Goal: Task Accomplishment & Management: Use online tool/utility

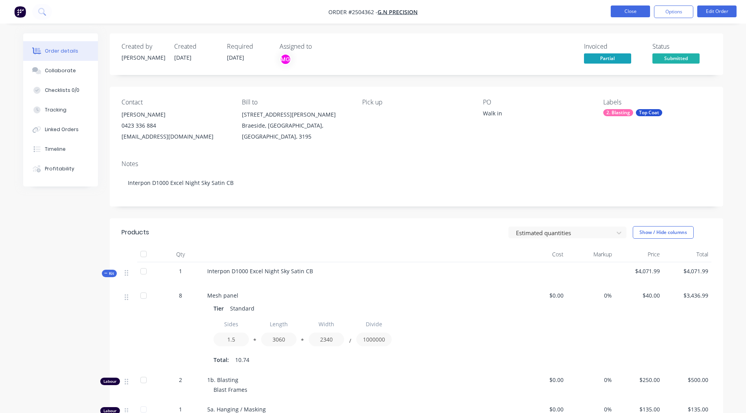
click at [634, 10] on button "Close" at bounding box center [629, 12] width 39 height 12
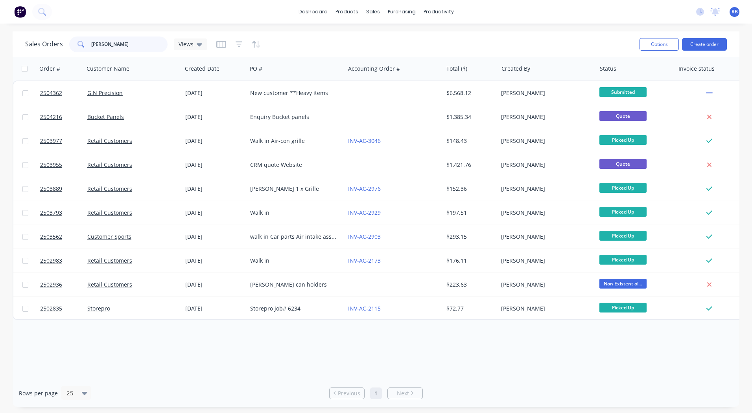
drag, startPoint x: 124, startPoint y: 39, endPoint x: 69, endPoint y: 47, distance: 55.6
click at [69, 47] on div "[PERSON_NAME]" at bounding box center [118, 45] width 98 height 16
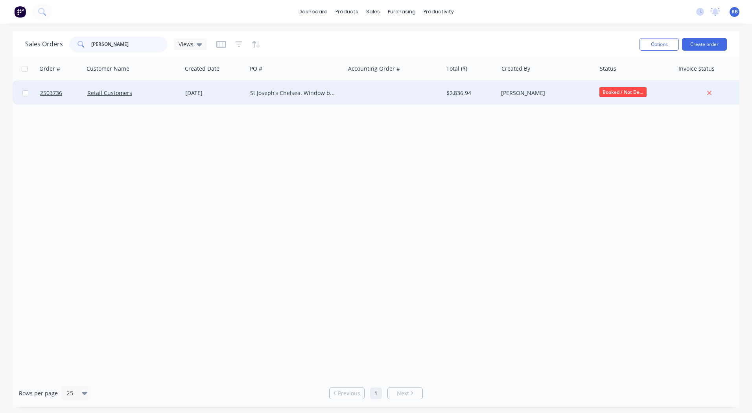
type input "[PERSON_NAME]"
click at [357, 95] on div at bounding box center [394, 93] width 98 height 24
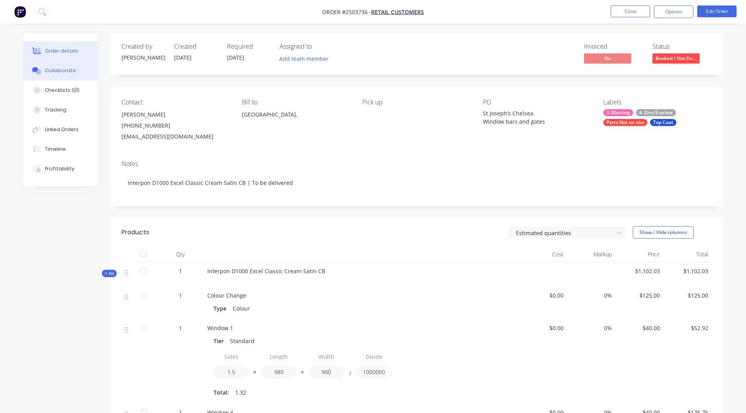
click at [62, 74] on div "Collaborate" at bounding box center [60, 70] width 31 height 7
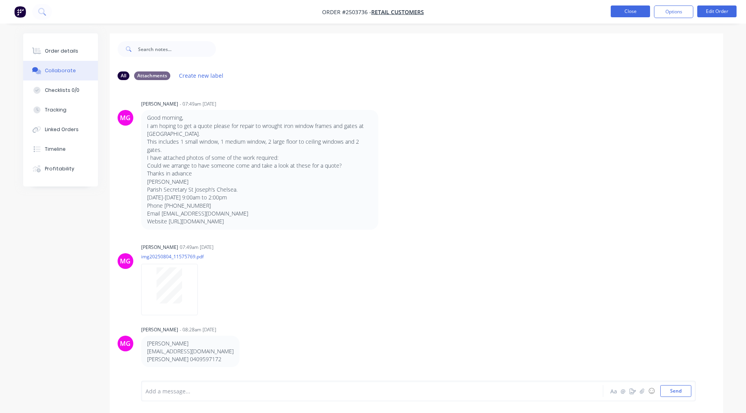
click at [626, 9] on button "Close" at bounding box center [629, 12] width 39 height 12
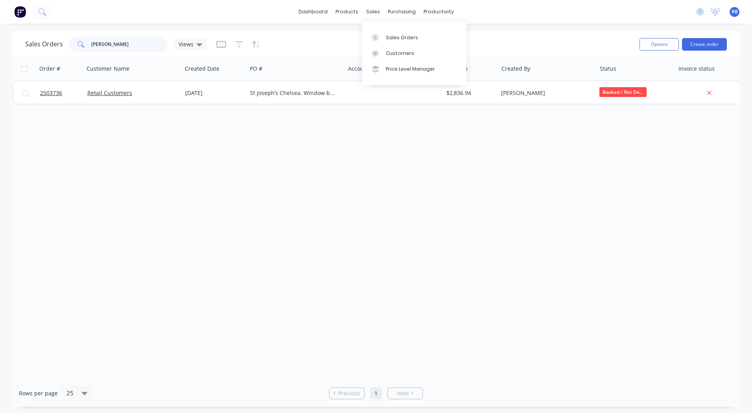
drag, startPoint x: 76, startPoint y: 39, endPoint x: 61, endPoint y: 38, distance: 15.3
click at [61, 38] on div "Sales Orders chelsea Views" at bounding box center [116, 45] width 182 height 16
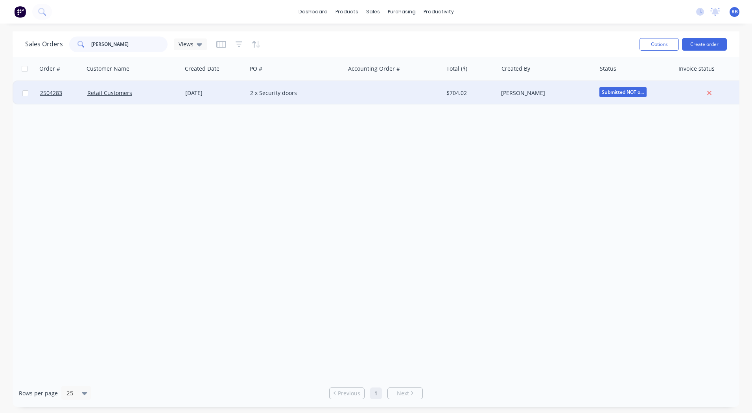
type input "[PERSON_NAME]"
click at [299, 85] on div "2 x Security doors" at bounding box center [296, 93] width 98 height 24
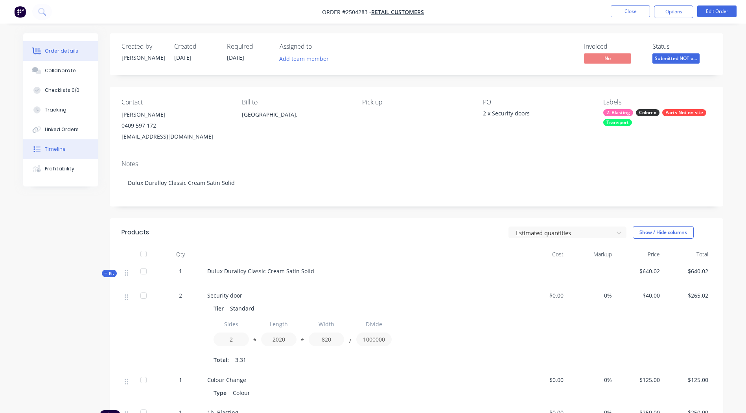
click at [68, 152] on button "Timeline" at bounding box center [60, 150] width 75 height 20
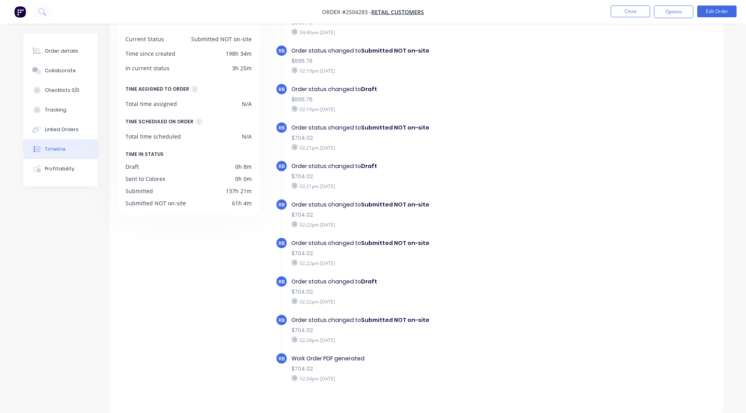
scroll to position [157, 0]
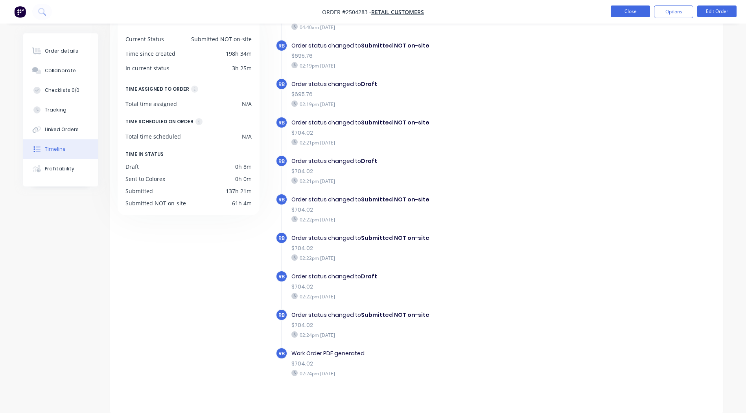
click at [631, 11] on button "Close" at bounding box center [629, 12] width 39 height 12
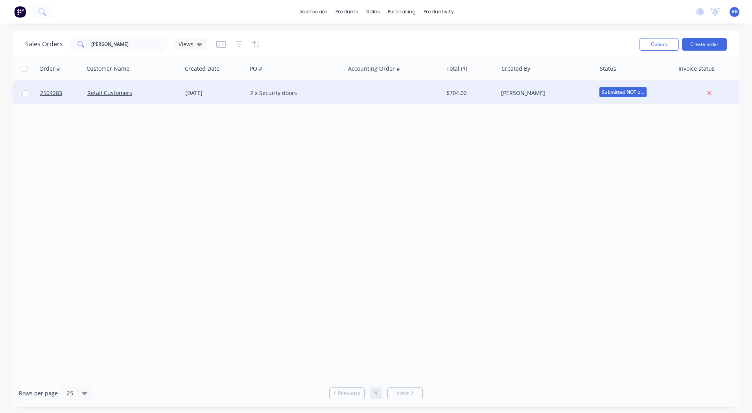
click at [368, 95] on div at bounding box center [394, 93] width 98 height 24
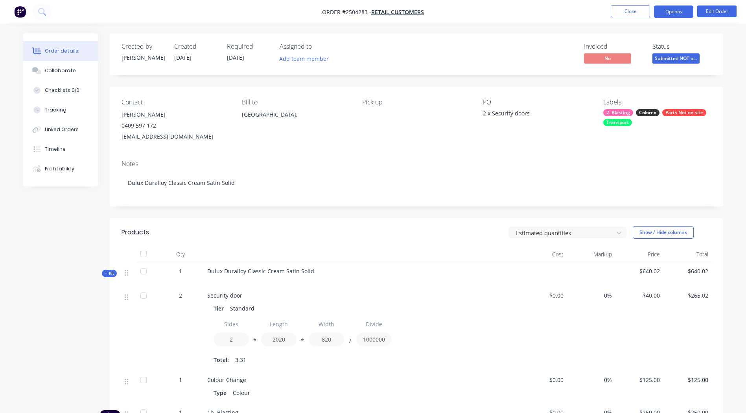
click at [671, 17] on button "Options" at bounding box center [673, 12] width 39 height 13
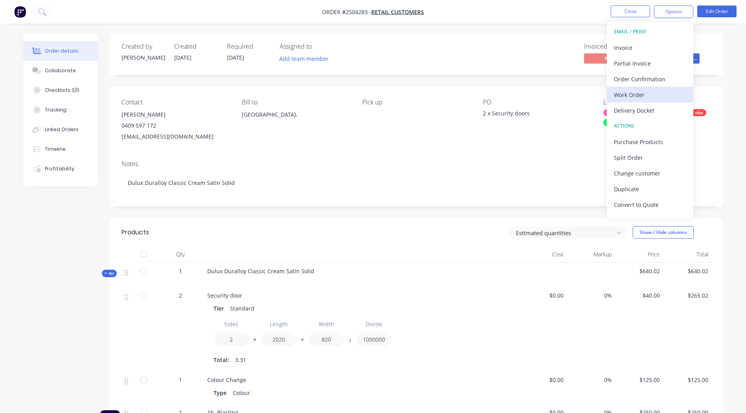
click at [647, 98] on div "Work Order" at bounding box center [650, 94] width 72 height 11
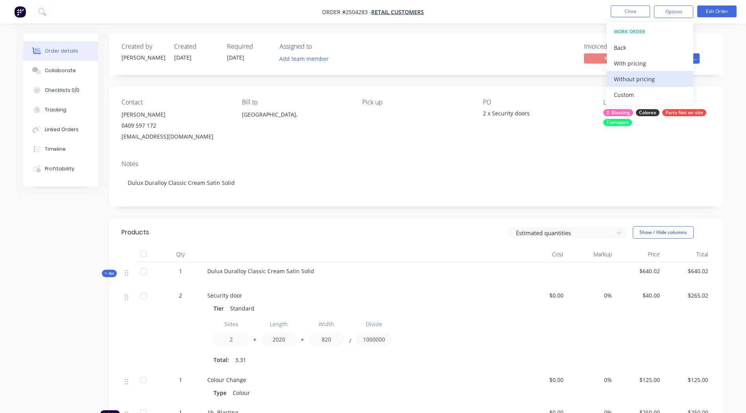
click at [641, 80] on div "Without pricing" at bounding box center [650, 79] width 72 height 11
